Goal: Task Accomplishment & Management: Complete application form

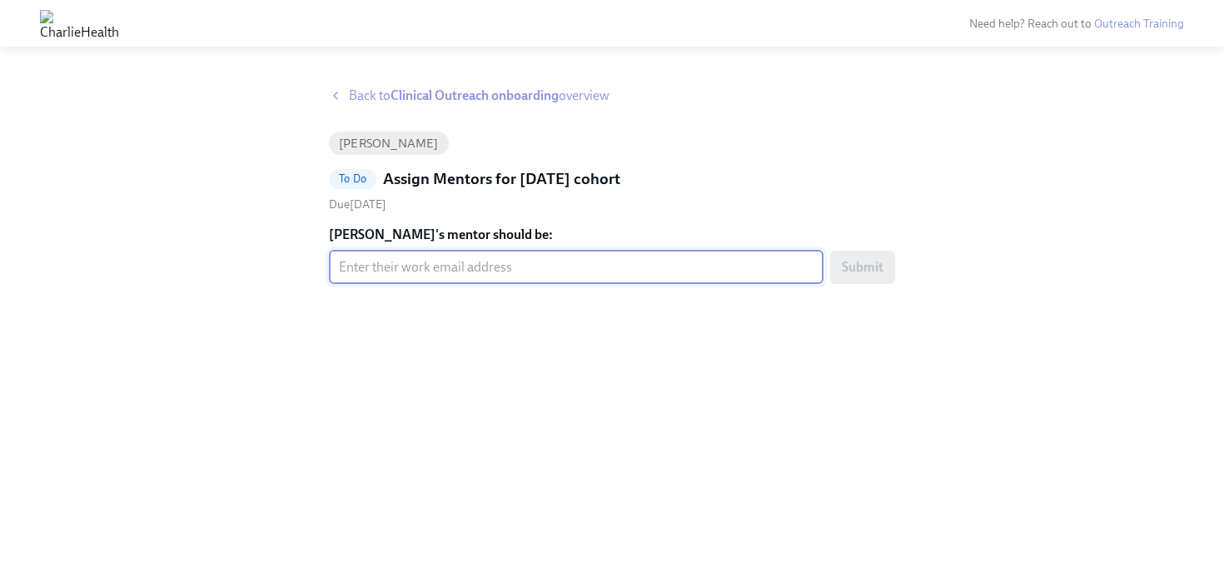
paste input "[DATE][EMAIL_ADDRESS][PERSON_NAME][DOMAIN_NAME]"
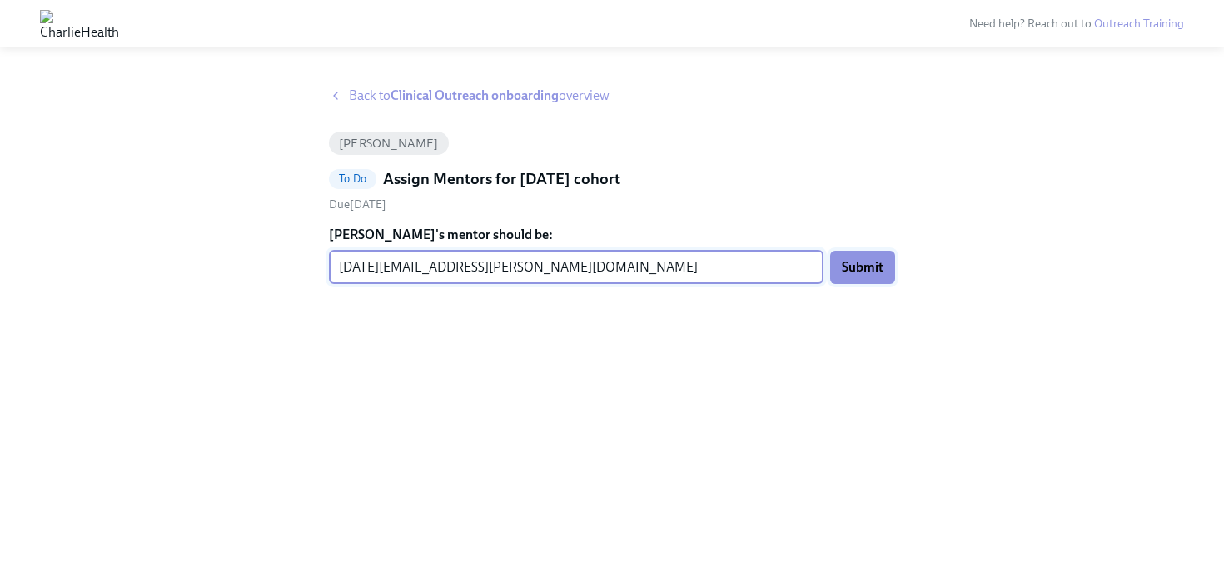
type input "[DATE][EMAIL_ADDRESS][PERSON_NAME][DOMAIN_NAME]"
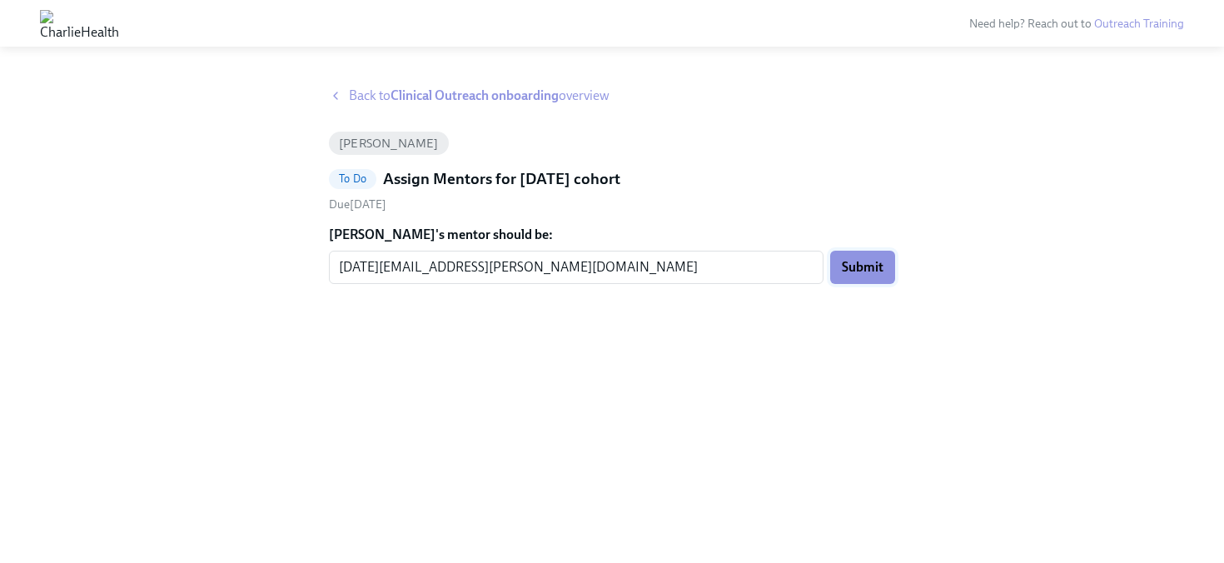
click at [885, 269] on button "Submit" at bounding box center [862, 267] width 65 height 33
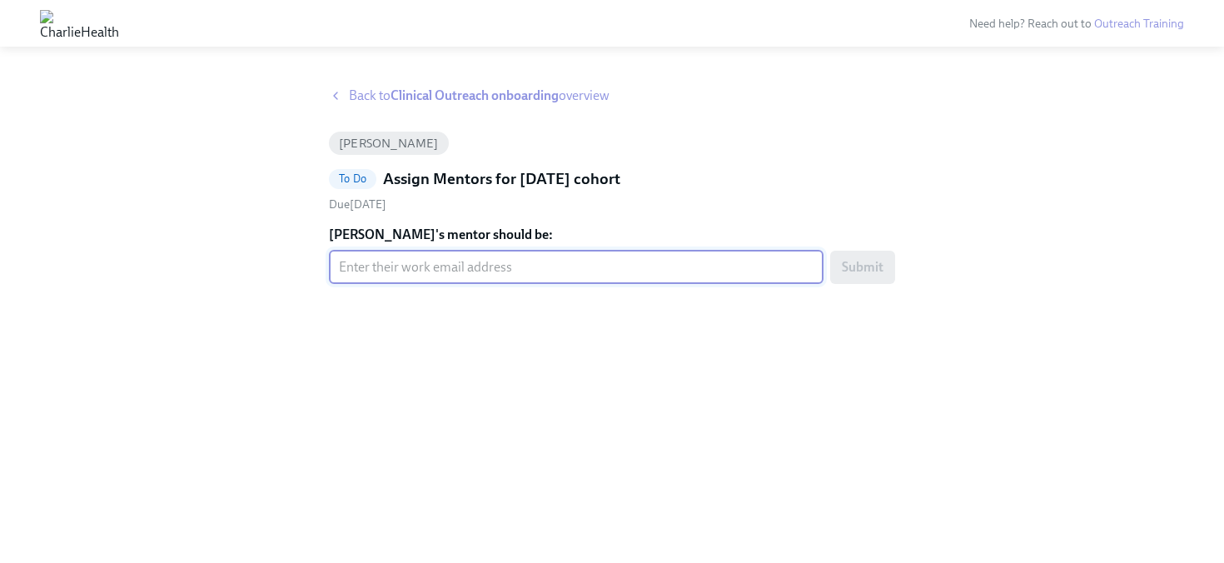
paste input "holly.kalis@charliehealth.com"
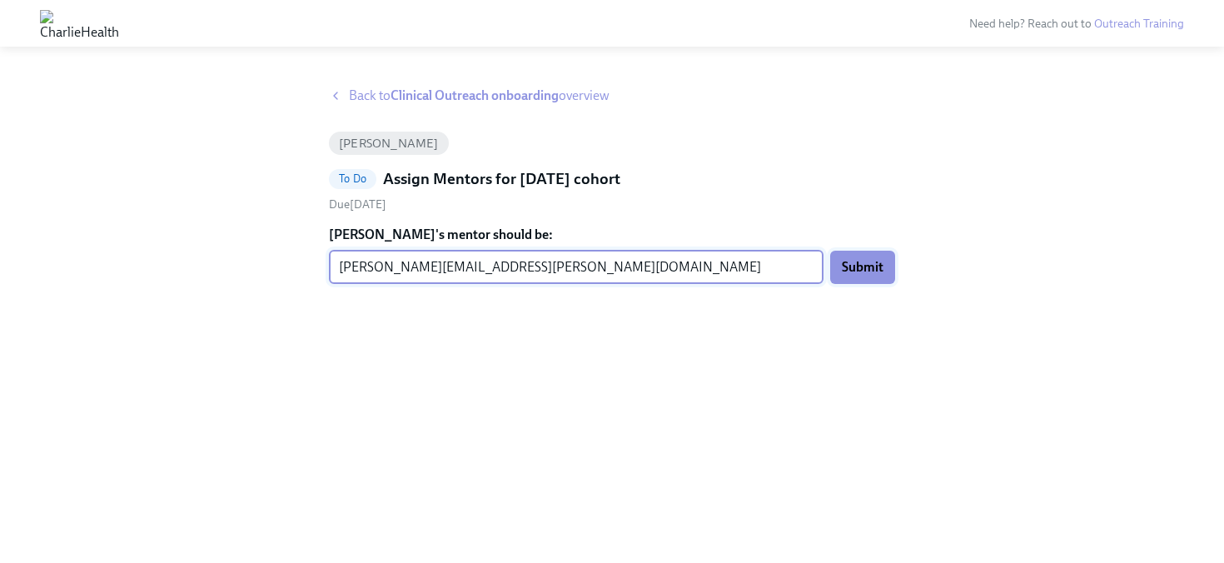
type input "holly.kalis@charliehealth.com"
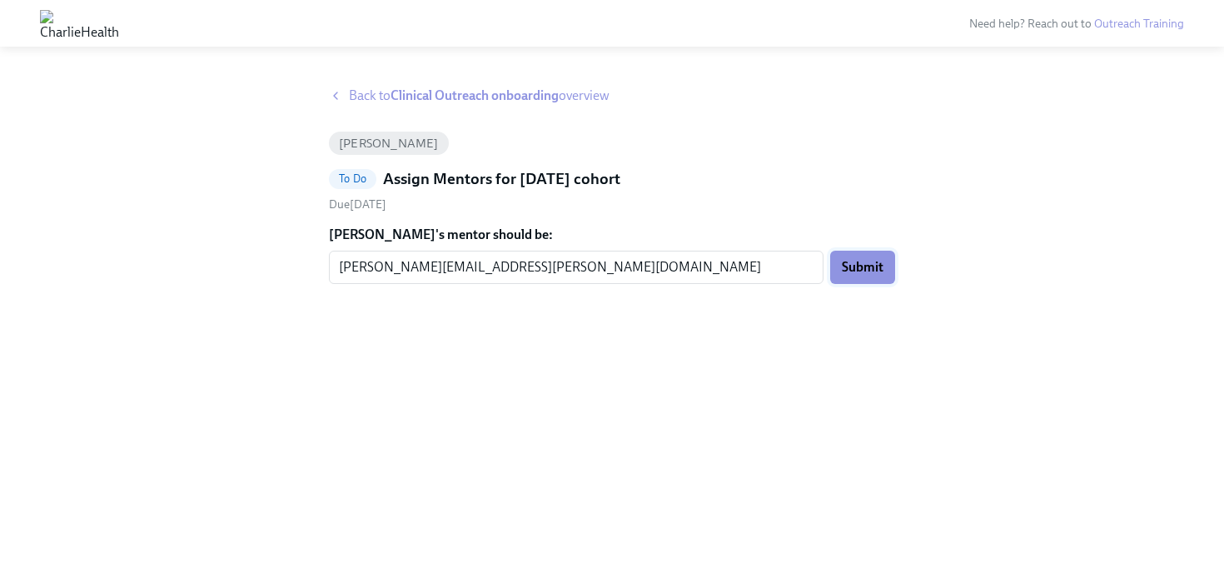
click at [859, 271] on span "Submit" at bounding box center [862, 267] width 42 height 17
